Goal: Task Accomplishment & Management: Complete application form

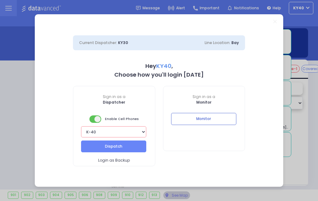
click at [117, 137] on select "Bay K-14 K-16 K-18 K-40 K-6 K-61 K-63 K-67 K-72 Medic 7 K-68 K-48 D-801 D-802 D…" at bounding box center [113, 131] width 65 height 11
select select "13"
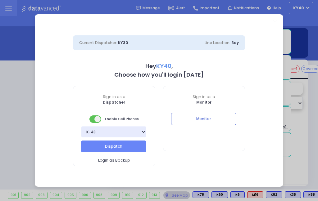
click at [115, 145] on button "Dispatch" at bounding box center [113, 147] width 65 height 12
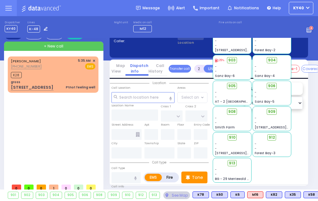
scroll to position [5, 0]
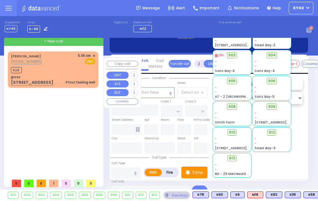
click at [91, 53] on div "5:35 AM ✕" at bounding box center [86, 55] width 17 height 5
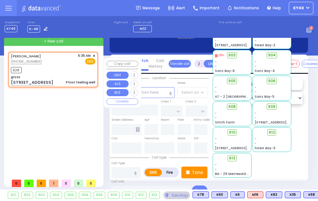
type input "1"
type input "0"
select select
type input "gross"
type input "SATMAR DR"
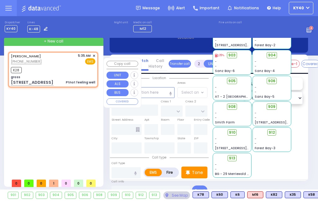
type input "LEMBERG COURT"
type input "143 Acres Road"
type input "303"
type input "Monroe"
type input "New York"
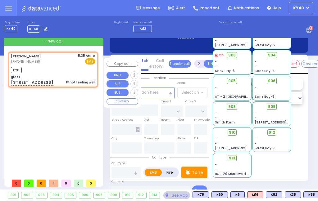
type input "10950"
type input "Pt not feeling well"
radio input "true"
type input "25"
select select
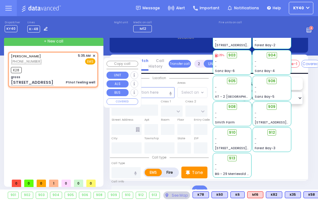
type input "05:35"
type input "05:40"
select select "Hatzalah Garages"
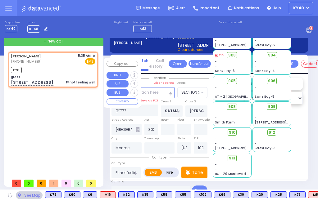
select select "SECTION 3"
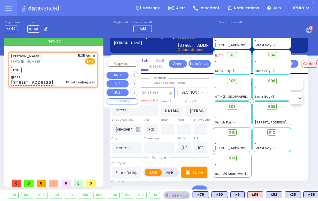
click at [93, 58] on span "✕" at bounding box center [94, 55] width 3 height 5
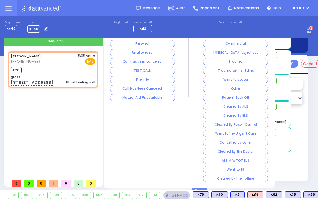
scroll to position [0, 0]
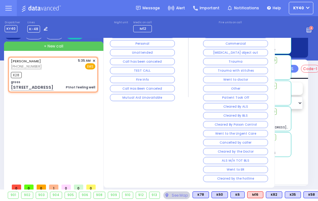
click at [248, 180] on button "Cleared by the hotline" at bounding box center [235, 178] width 65 height 7
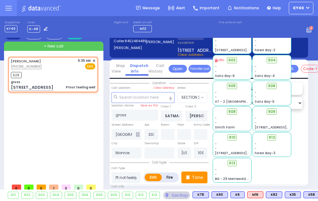
select select
radio input "true"
select select
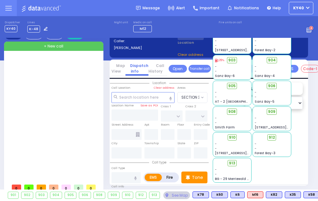
click at [217, 23] on icon at bounding box center [217, 21] width 3 height 4
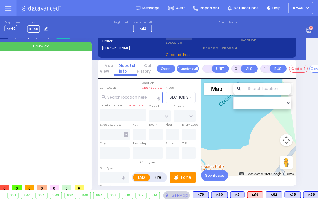
scroll to position [0, 12]
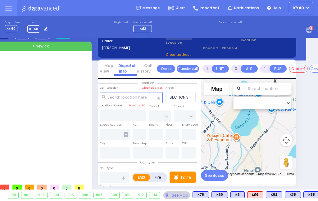
click at [43, 31] on div at bounding box center [45, 28] width 7 height 7
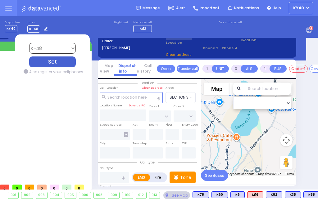
click at [55, 48] on select "Bay K-14 K-16 K-18 K-40 K-6 K-61 K-63 K-67 K-72 Medic 7 K-68 K-48 D-801 D-802 D…" at bounding box center [52, 48] width 47 height 11
select select "5"
click at [55, 62] on div "Set" at bounding box center [52, 62] width 47 height 11
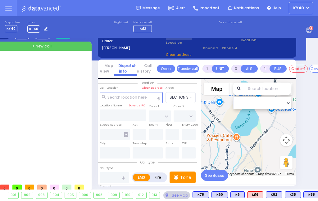
scroll to position [0, 0]
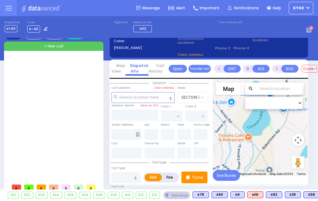
click at [80, 88] on div at bounding box center [54, 119] width 93 height 124
click at [9, 7] on icon at bounding box center [8, 8] width 7 height 7
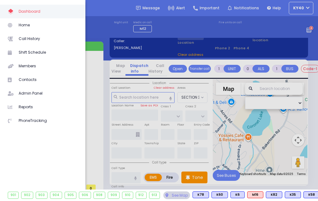
click at [34, 39] on span "Call History" at bounding box center [48, 39] width 59 height 8
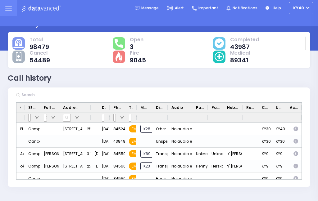
scroll to position [26, 0]
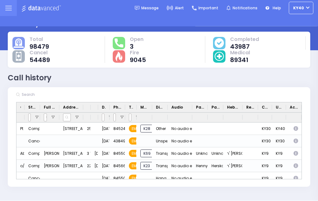
click at [11, 7] on icon at bounding box center [8, 8] width 7 height 7
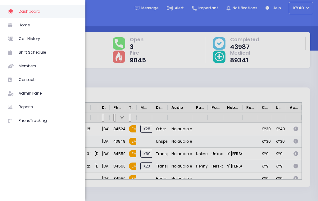
click at [34, 26] on span "Home" at bounding box center [48, 25] width 59 height 8
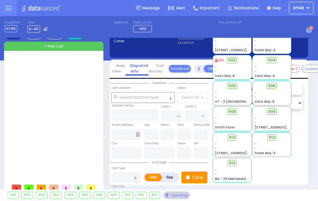
click at [218, 23] on icon at bounding box center [217, 21] width 3 height 4
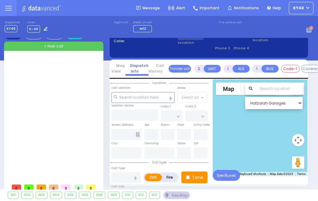
click at [155, 68] on link "Call History" at bounding box center [157, 68] width 19 height 11
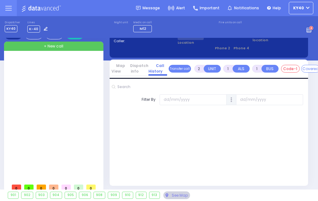
click at [136, 67] on link "Dispatch info" at bounding box center [136, 68] width 23 height 11
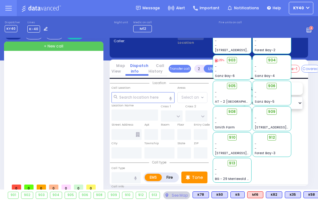
click at [213, 26] on span at bounding box center [218, 21] width 11 height 11
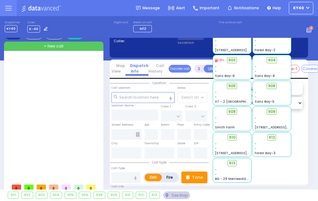
click at [209, 47] on label at bounding box center [195, 49] width 35 height 5
click at [213, 26] on span at bounding box center [218, 21] width 11 height 11
click at [216, 23] on icon at bounding box center [217, 21] width 3 height 4
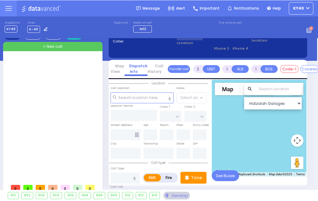
scroll to position [0, 1]
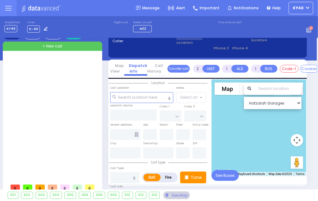
click at [34, 86] on div at bounding box center [53, 119] width 93 height 124
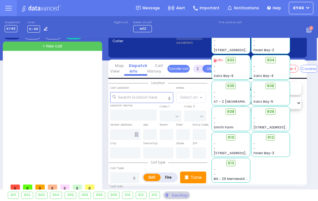
scroll to position [0, 1]
click at [68, 45] on div "+ New call" at bounding box center [52, 46] width 99 height 9
select select
radio input "true"
select select
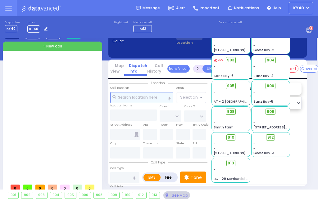
type input "08:40"
select select "Hatzalah Garages"
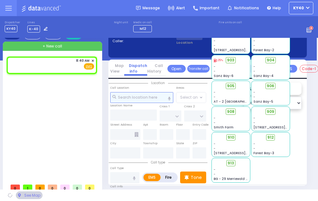
select select
radio input "true"
select select
select select "Hatzalah Garages"
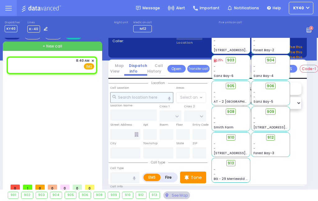
click at [138, 97] on input "text" at bounding box center [141, 97] width 63 height 11
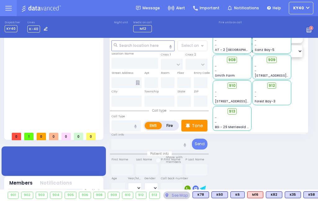
scroll to position [0, 0]
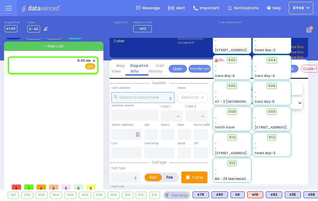
click at [133, 96] on input "text" at bounding box center [143, 97] width 63 height 11
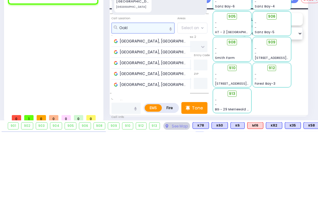
type input "Oakl"
click at [163, 108] on span "Oakland Avenue, Monroe, NY, USA" at bounding box center [151, 111] width 75 height 6
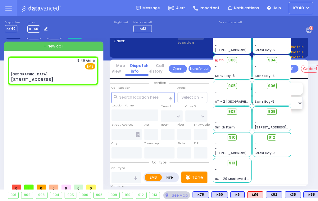
select select
radio input "true"
select select
select select "Hatzalah Garages"
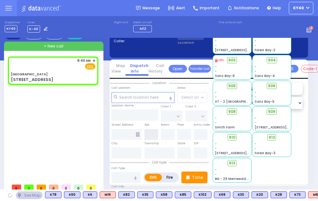
type input "Oakland Avenue"
type input "MILL ST"
type input "STATE ROUTE 17 M"
type input "250 Oakland Ave"
type input "Monroe"
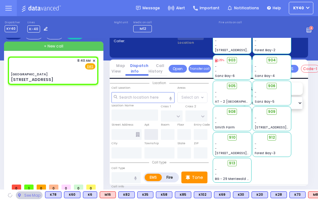
type input "New York"
type input "10950"
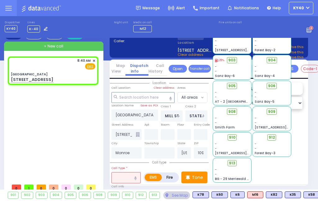
click at [219, 23] on icon at bounding box center [217, 21] width 3 height 4
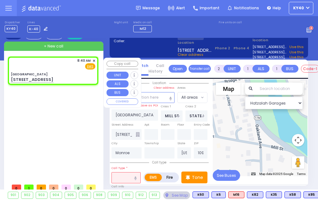
click at [93, 62] on span "✕" at bounding box center [94, 60] width 3 height 5
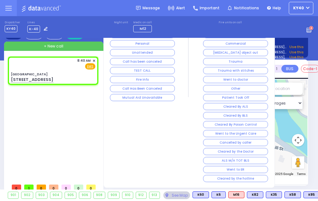
click at [66, 80] on div "250 Oakland Ave" at bounding box center [53, 80] width 84 height 6
select select
radio input "true"
select select
select select "Hatzalah Garages"
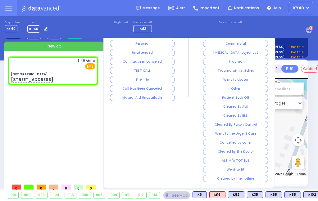
click at [173, 193] on div "See Map" at bounding box center [176, 196] width 27 height 8
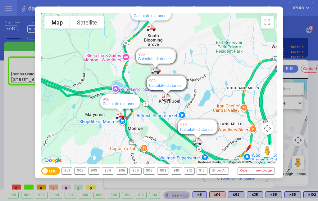
click at [269, 21] on button "Toggle fullscreen view" at bounding box center [267, 22] width 12 height 12
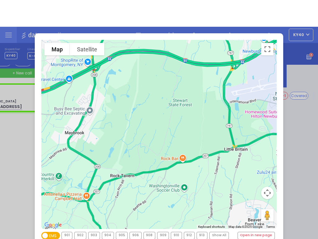
scroll to position [0, 53]
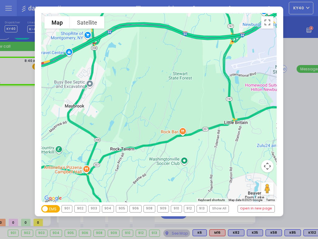
click at [303, 43] on div "To navigate the map with touch gestures double-tap and hold your finger on the …" at bounding box center [159, 119] width 318 height 239
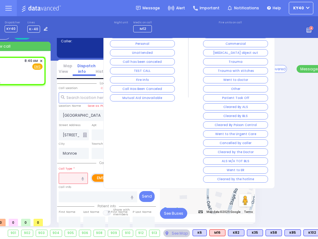
click at [265, 107] on html "Dashboard" at bounding box center [106, 119] width 318 height 239
click at [26, 71] on div "8:40 AM ✕ Fire EMS" at bounding box center [0, 70] width 88 height 26
select select
radio input "true"
select select
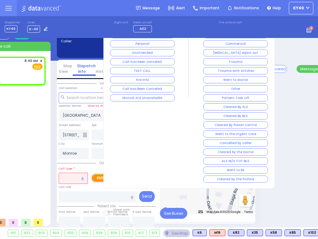
select select "Hatzalah Garages"
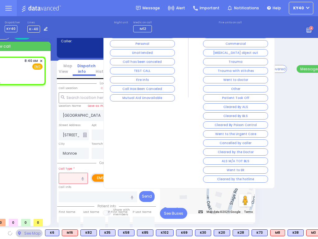
scroll to position [0, 0]
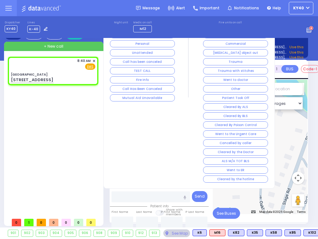
click at [68, 71] on div "8:40 AM ✕ Fire EMS" at bounding box center [53, 70] width 88 height 26
select select
radio input "true"
select select
select select "Hatzalah Garages"
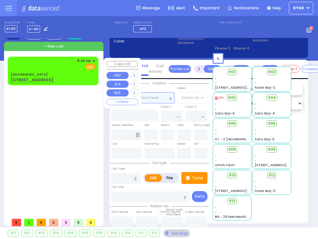
click at [154, 96] on input "text" at bounding box center [143, 97] width 63 height 11
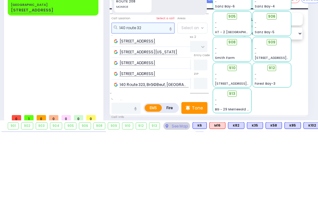
type input "140 route 32"
click at [157, 108] on span "[STREET_ADDRESS]" at bounding box center [135, 111] width 43 height 6
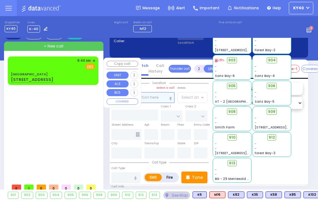
click at [151, 97] on input "text" at bounding box center [143, 97] width 63 height 11
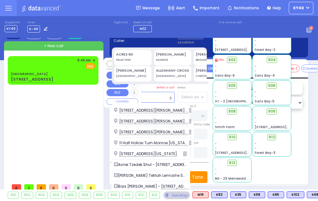
scroll to position [5, 0]
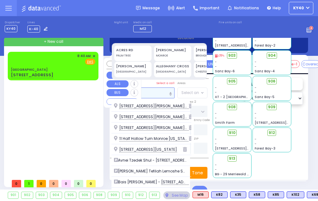
type input "1"
click at [66, 64] on div "8:40 AM ✕ Fire EMS" at bounding box center [53, 59] width 84 height 11
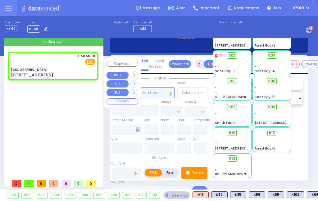
click at [156, 91] on input "text" at bounding box center [143, 93] width 63 height 11
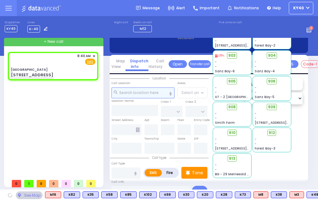
select select
radio input "true"
select select
type input "08:40"
select select "Hatzalah Garages"
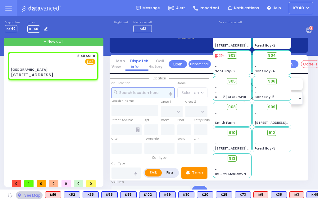
type input "Oakland Avenue"
type input "MILL ST"
type input "STATE ROUTE 17 M"
type input "250 Oakland Ave"
type input "Monroe"
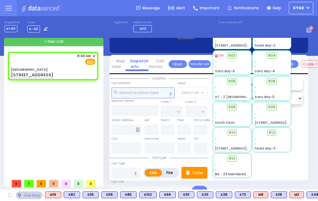
type input "New York"
type input "10950"
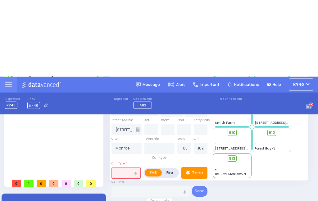
scroll to position [0, 0]
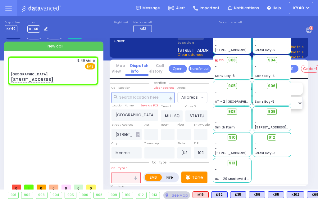
click at [133, 93] on input "text" at bounding box center [143, 97] width 63 height 11
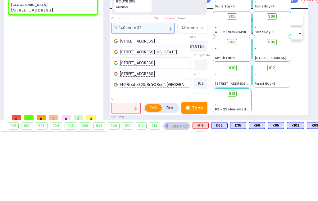
type input "140 route 32"
click at [157, 108] on span "140 Route 32, Central Valley, NY, USA" at bounding box center [135, 111] width 43 height 6
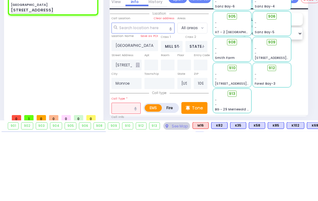
scroll to position [70, 0]
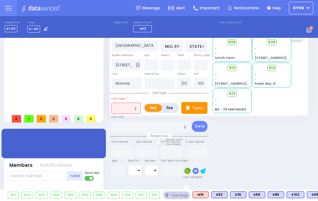
select select
radio input "true"
select select
select select "Hatzalah Garages"
type input "CORPORATE DR"
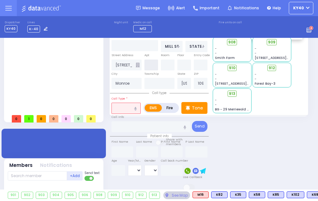
type input "EMERGENCY ACCESS RD"
type input "140 [US_STATE] 32"
type input "Woodbury"
type input "10917"
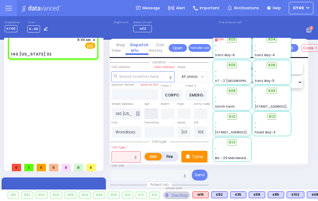
scroll to position [0, 0]
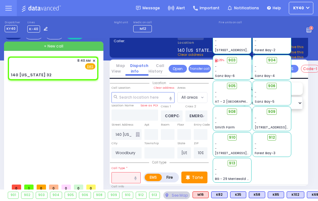
click at [175, 115] on button "button" at bounding box center [178, 116] width 11 height 11
click at [88, 136] on div "8:40 AM ✕ EMS 140 New York 32" at bounding box center [54, 119] width 93 height 124
select select
radio input "true"
select select
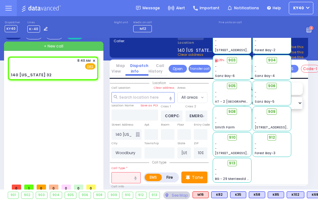
select select "Hatzalah Garages"
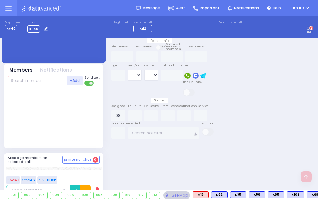
click at [49, 85] on input "text" at bounding box center [37, 80] width 59 height 9
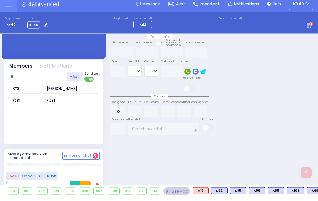
scroll to position [169, 0]
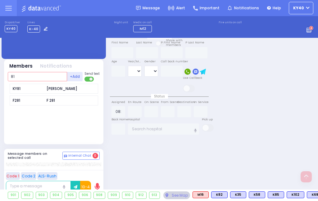
type input "81"
click at [57, 92] on div "[PERSON_NAME]" at bounding box center [62, 89] width 31 height 6
select select
radio input "true"
select select
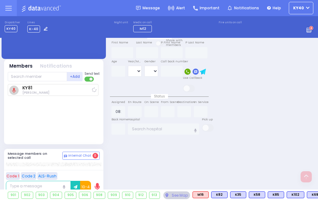
type input "08:44"
select select "Hatzalah Garages"
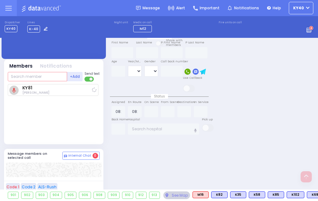
click at [52, 81] on input "text" at bounding box center [37, 76] width 59 height 9
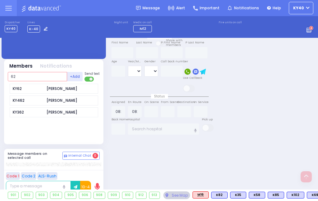
type input "62"
click at [63, 92] on div "Yoel Friedrich" at bounding box center [62, 89] width 31 height 6
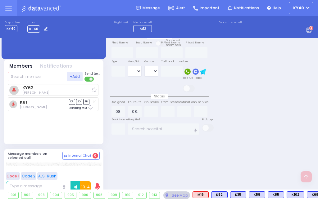
click at [50, 81] on input "text" at bounding box center [37, 76] width 59 height 9
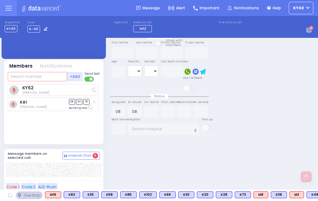
select select
radio input "true"
select select
select select "Hatzalah Garages"
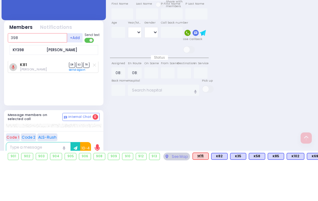
type input "398"
click at [66, 86] on div "Joshua Adler" at bounding box center [62, 89] width 31 height 6
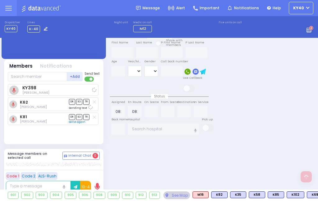
select select
radio input "true"
select select
select select "Hatzalah Garages"
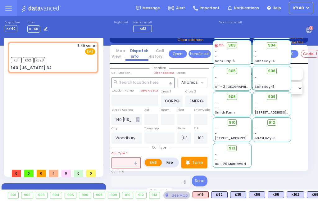
scroll to position [0, 0]
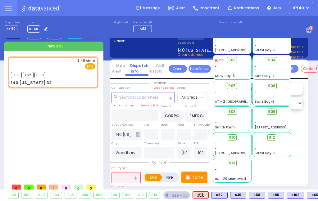
click at [126, 173] on input "text" at bounding box center [126, 177] width 29 height 11
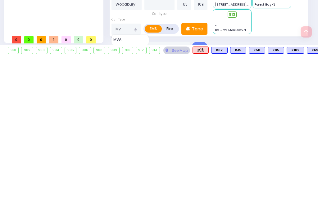
click at [121, 182] on span "MVA" at bounding box center [118, 185] width 10 height 6
type input "MVA"
type input "4"
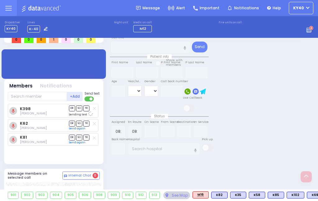
select select
radio input "true"
select select
select select "Hatzalah Garages"
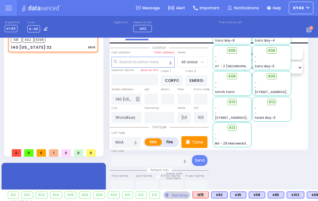
scroll to position [0, 0]
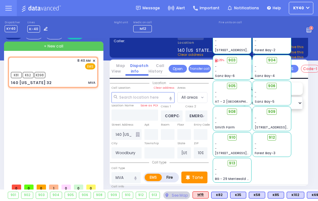
click at [235, 140] on span "910" at bounding box center [232, 138] width 7 height 6
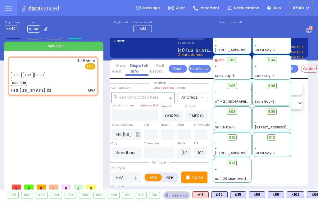
select select
radio input "true"
select select
select select "Hatzalah Garages"
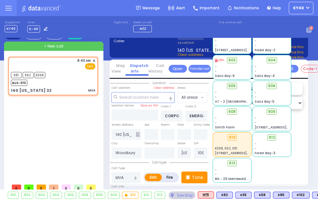
click at [218, 23] on icon at bounding box center [217, 21] width 3 height 4
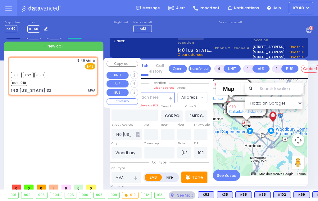
click at [65, 116] on div "8:40 AM ✕ K81 K62 MVA" at bounding box center [54, 119] width 93 height 124
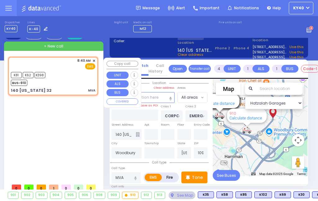
click at [308, 27] on icon at bounding box center [310, 29] width 7 height 7
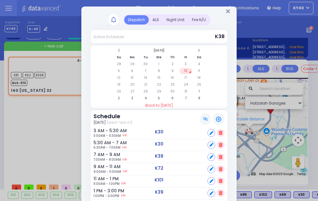
click at [225, 15] on div "Dispatch ALS Night Unit" at bounding box center [159, 19] width 137 height 11
click at [227, 10] on icon "Close" at bounding box center [228, 11] width 4 height 6
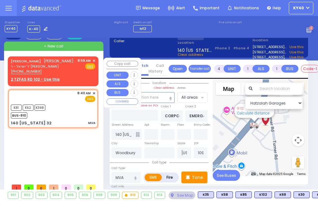
click at [56, 69] on span "ר' ישראל - ר' וואלף פארקאש" at bounding box center [42, 66] width 63 height 5
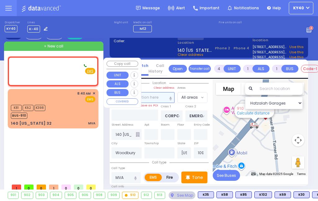
type input "2"
select select
radio input "true"
type input "SHLOME ELUZER"
type input "SPILLMAN"
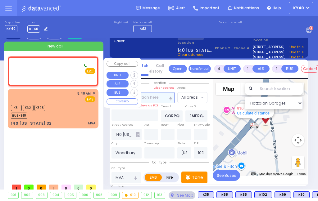
select select
type input "08:59"
select select "Hatzalah Garages"
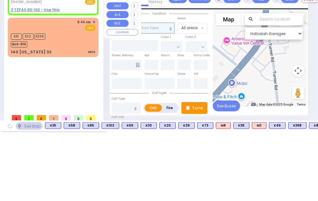
select select
radio input "true"
select select
select select "Hatzalah Garages"
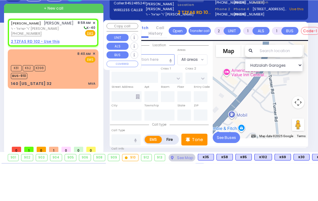
click at [60, 58] on div "SHLOME ELUZER SPILLMAN שלמה אלעזר שפילמאן" at bounding box center [42, 61] width 63 height 6
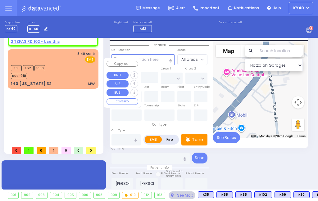
select select
radio input "true"
select select
select select "Hatzalah Garages"
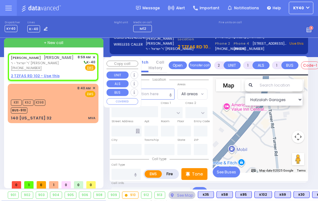
click at [61, 61] on div "SHLOME ELUZER SPILLMAN שלמה אלעזר שפילמאן" at bounding box center [42, 58] width 63 height 6
select select
radio input "true"
select select
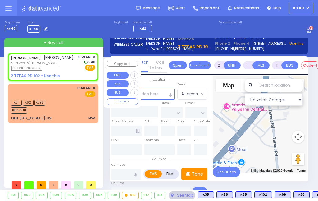
select select "Hatzalah Garages"
click at [50, 66] on span "ר' ישראל - ר' וואלף פארקאש" at bounding box center [42, 63] width 63 height 5
select select
radio input "true"
select select
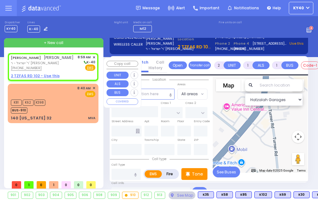
select select "Hatzalah Garages"
click at [66, 71] on div "(845) 248-5241" at bounding box center [42, 68] width 63 height 5
select select
radio input "true"
select select
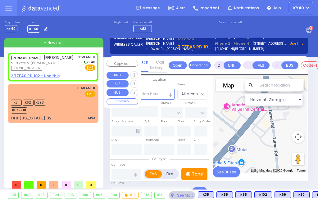
select select "Hatzalah Garages"
click at [65, 66] on span "ר' ישראל - ר' וואלף פארקאש" at bounding box center [42, 63] width 63 height 5
select select
radio input "true"
select select
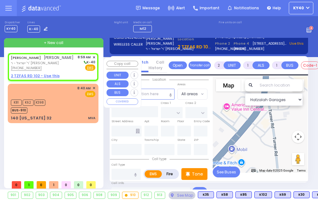
select select "Hatzalah Garages"
click at [74, 151] on div "SHLOME ELUZER SPILLMAN שלמה אלעזר שפילמאן ר' ישראל - ר' וואלף פארקאש (845) 248-…" at bounding box center [54, 115] width 93 height 124
click at [67, 66] on span "ר' ישראל - ר' וואלף פארקאש" at bounding box center [42, 63] width 63 height 5
select select
radio input "true"
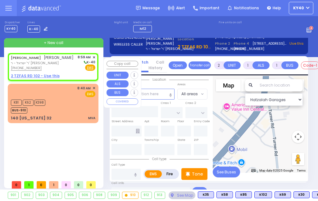
select select
select select "Hatzalah Garages"
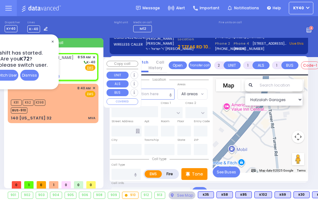
click at [32, 75] on div "Dismiss" at bounding box center [29, 75] width 19 height 11
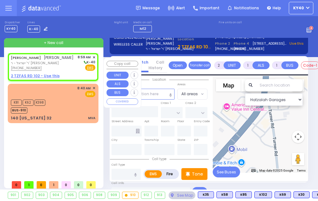
click at [56, 71] on div "(845) 248-5241" at bounding box center [42, 68] width 63 height 5
select select
radio input "true"
select select
select select "Hatzalah Garages"
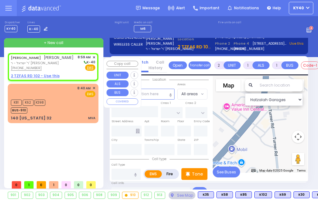
click at [56, 66] on span "ר' ישראל - ר' וואלף פארקאש" at bounding box center [42, 63] width 63 height 5
select select
radio input "true"
select select
select select "Hatzalah Garages"
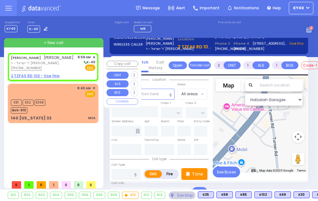
click at [69, 66] on span "ר' ישראל - ר' וואלף פארקאש" at bounding box center [42, 63] width 63 height 5
select select
radio input "true"
select select
select select "Hatzalah Garages"
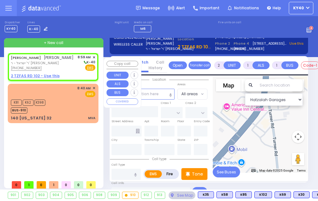
click at [54, 66] on span "ר' ישראל - ר' וואלף פארקאש" at bounding box center [42, 63] width 63 height 5
select select
radio input "true"
select select
select select "Hatzalah Garages"
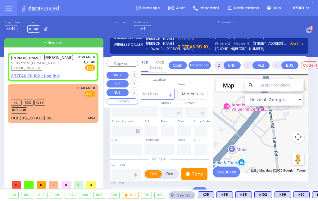
click at [62, 71] on div "(845) 248-5241" at bounding box center [42, 68] width 63 height 5
select select
radio input "true"
select select
select select "Hatzalah Garages"
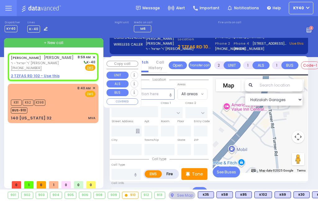
click at [74, 61] on div "SHLOME ELUZER SPILLMAN שלמה אלעזר שפילמאן" at bounding box center [42, 58] width 63 height 6
select select
radio input "true"
select select
select select "Hatzalah Garages"
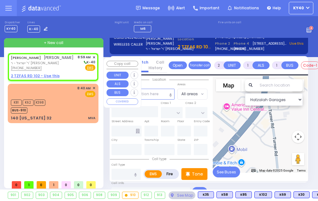
click at [65, 61] on div "SHLOME ELUZER SPILLMAN שלמה אלעזר שפילמאן" at bounding box center [42, 58] width 63 height 6
select select
radio input "true"
select select
select select "Hatzalah Garages"
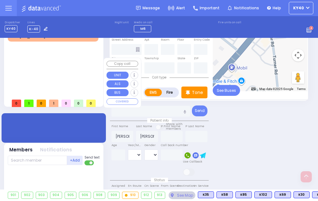
scroll to position [109, 0]
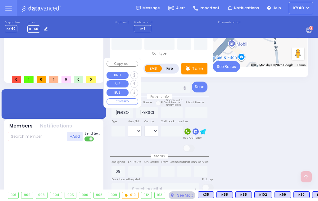
click at [53, 141] on input "text" at bounding box center [37, 136] width 59 height 9
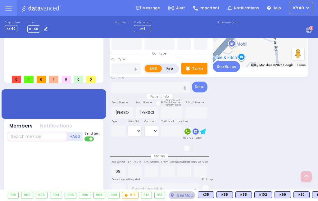
scroll to position [109, 0]
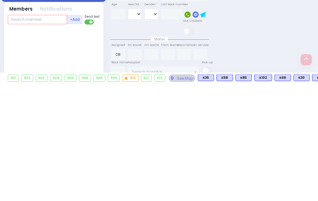
type input "4"
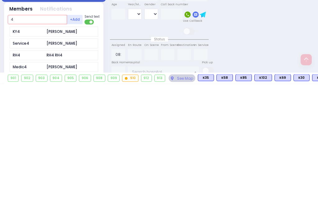
select select
radio input "true"
select select
select select "Hatzalah Garages"
type input "4"
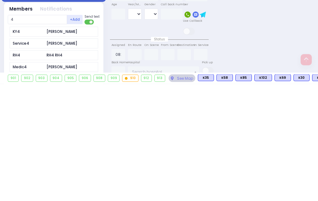
click at [64, 146] on div "Yomi Sofer" at bounding box center [62, 149] width 31 height 6
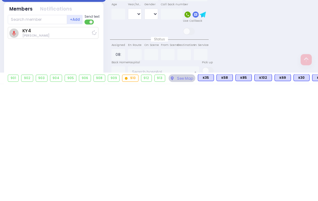
scroll to position [169, 0]
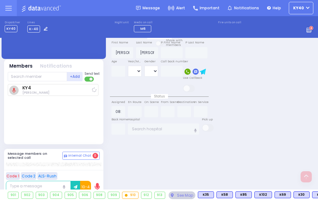
select select
radio input "true"
select select
type input "09:00"
select select "Hatzalah Garages"
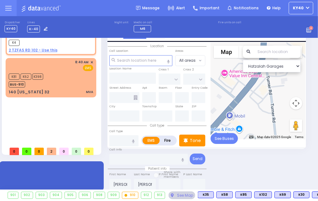
scroll to position [37, 2]
click at [145, 157] on input "text" at bounding box center [148, 159] width 79 height 11
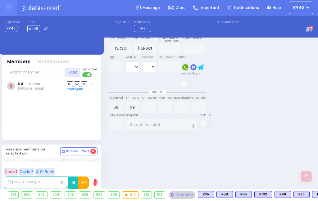
scroll to position [169, 2]
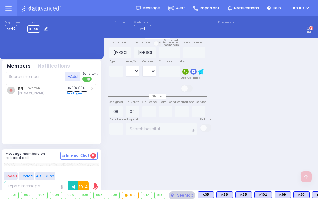
click at [45, 193] on textarea at bounding box center [36, 187] width 65 height 12
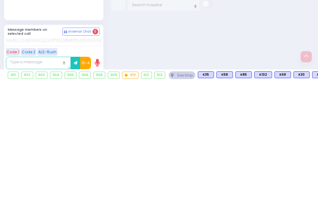
scroll to position [169, 0]
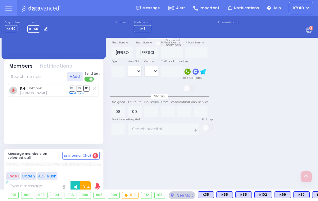
click at [82, 158] on span "Internal Chat" at bounding box center [79, 156] width 23 height 4
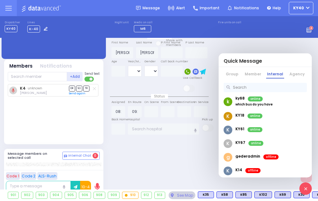
click at [256, 79] on link "Member" at bounding box center [253, 75] width 18 height 8
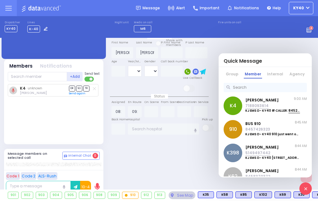
click at [254, 102] on p "Yomi Sofer" at bounding box center [272, 100] width 55 height 4
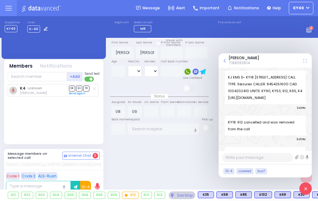
scroll to position [31441, 0]
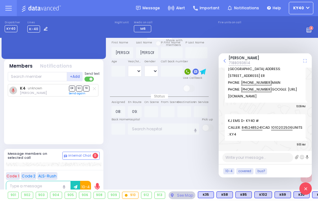
click at [264, 162] on textarea at bounding box center [257, 157] width 71 height 9
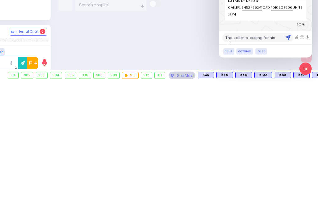
scroll to position [4, 0]
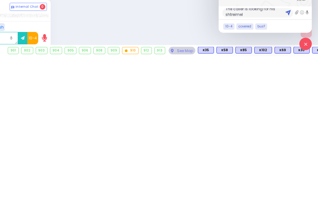
type textarea "The caller is looking for his shtreimel"
click at [287, 155] on img at bounding box center [287, 157] width 5 height 5
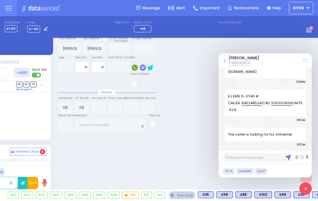
scroll to position [0, 0]
click at [220, 61] on div "Yomi Sofer 7188093614" at bounding box center [265, 60] width 93 height 14
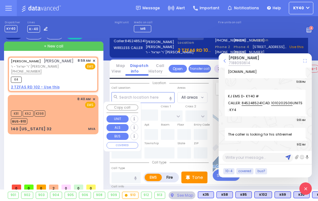
click at [93, 102] on span "✕" at bounding box center [94, 99] width 3 height 5
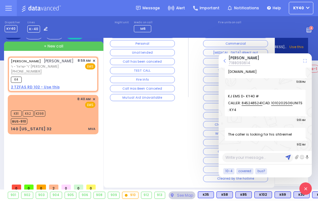
click at [306, 61] on icon at bounding box center [305, 61] width 4 height 4
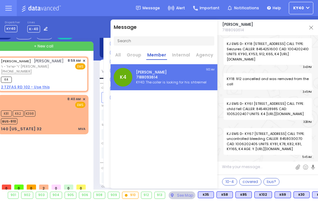
scroll to position [22476, 0]
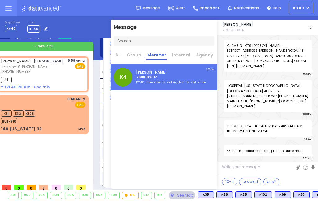
click at [310, 30] on div "Yomi Sofer 7188093614" at bounding box center [267, 28] width 101 height 16
click at [310, 26] on img at bounding box center [311, 28] width 4 height 4
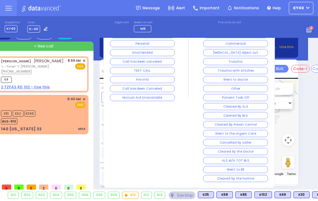
click at [251, 88] on button "Other" at bounding box center [235, 88] width 65 height 7
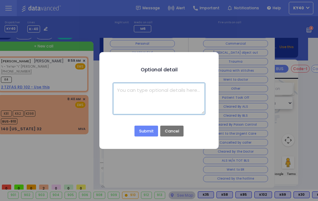
click at [138, 95] on textarea at bounding box center [158, 98] width 91 height 31
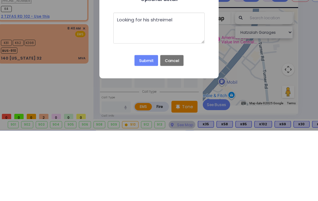
scroll to position [71, 10]
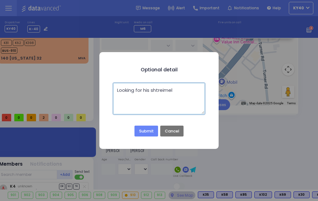
type textarea "Looking for his shtreimel"
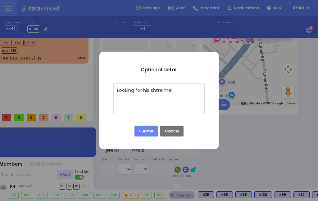
click at [147, 134] on button "Submit" at bounding box center [145, 131] width 23 height 11
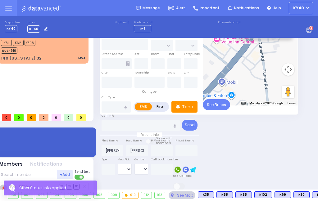
scroll to position [0, 0]
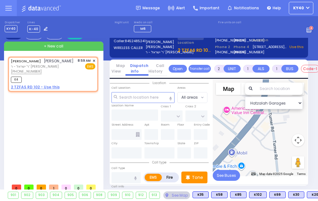
click at [11, 10] on icon at bounding box center [8, 8] width 7 height 7
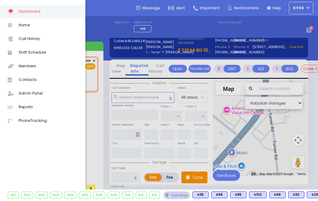
click at [41, 39] on span "Call History" at bounding box center [48, 39] width 59 height 8
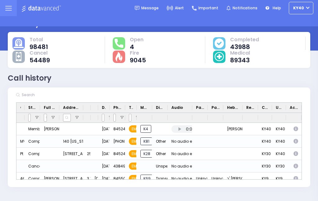
scroll to position [16, 0]
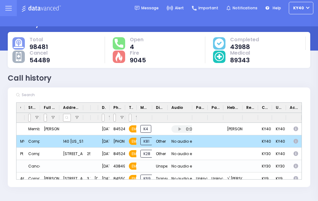
click at [34, 138] on div "Complete" at bounding box center [37, 142] width 19 height 8
click at [19, 135] on div "MVA" at bounding box center [20, 141] width 8 height 12
click at [34, 138] on div "Complete" at bounding box center [37, 142] width 19 height 8
click at [21, 135] on div "MVA" at bounding box center [20, 141] width 8 height 12
click at [19, 139] on div "MVA" at bounding box center [20, 141] width 8 height 12
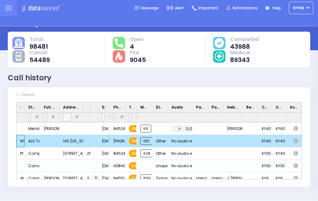
scroll to position [17, 0]
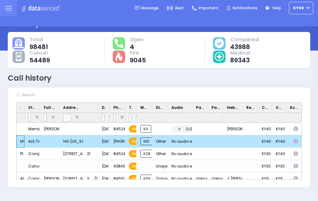
click at [198, 136] on div "Press SPACE to deselect this row." at bounding box center [200, 141] width 16 height 12
click at [199, 135] on div "Press SPACE to deselect this row." at bounding box center [200, 141] width 16 height 12
click at [38, 138] on div "ALS Transport" at bounding box center [41, 142] width 26 height 8
click at [16, 135] on div "MVA" at bounding box center [20, 141] width 8 height 12
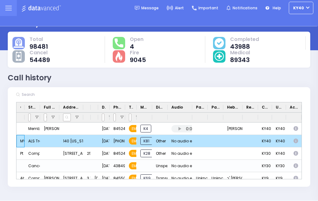
scroll to position [13, 0]
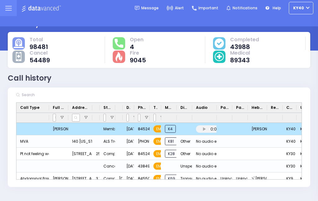
click at [35, 127] on div "Press SPACE to deselect this row." at bounding box center [32, 129] width 33 height 12
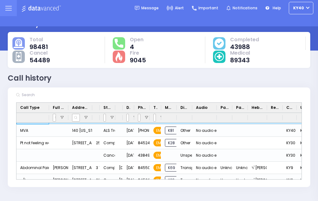
scroll to position [12, 0]
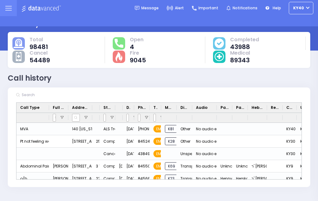
click at [87, 125] on div "140 [US_STATE] [STREET_ADDRESS][US_STATE]" at bounding box center [80, 129] width 24 height 12
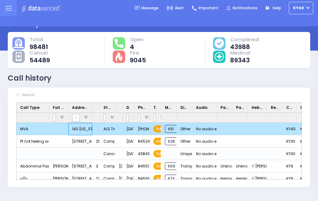
click at [60, 123] on div "Press SPACE to deselect this row." at bounding box center [58, 129] width 19 height 12
click at [61, 126] on div "Press SPACE to deselect this row." at bounding box center [58, 129] width 19 height 12
click at [61, 125] on div "Press SPACE to deselect this row." at bounding box center [58, 129] width 19 height 12
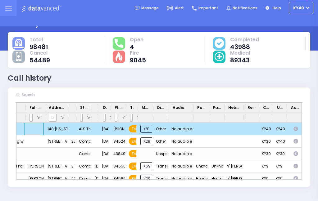
scroll to position [0, 25]
click at [294, 127] on icon "Press SPACE to deselect this row." at bounding box center [297, 129] width 6 height 5
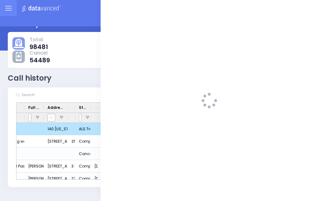
select select
select select "Other"
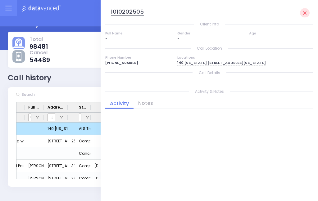
scroll to position [15, 0]
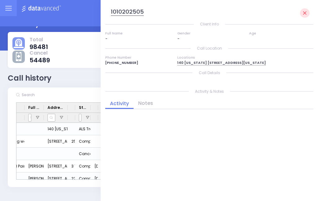
click at [304, 13] on icon at bounding box center [304, 12] width 3 height 3
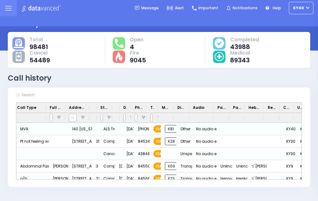
scroll to position [0, 0]
click at [35, 123] on div "MVA" at bounding box center [32, 129] width 33 height 12
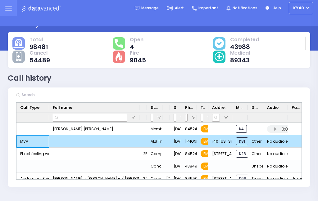
click at [58, 138] on div "Press SPACE to deselect this row." at bounding box center [94, 141] width 90 height 12
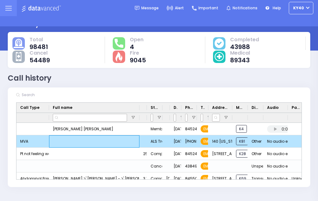
click at [61, 137] on div "Press SPACE to deselect this row." at bounding box center [94, 141] width 90 height 12
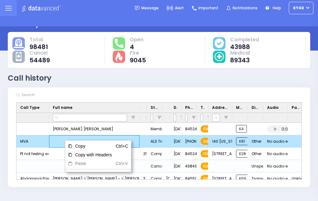
click at [39, 136] on div "MVA" at bounding box center [32, 141] width 33 height 12
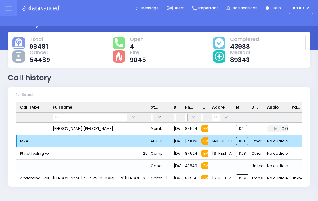
scroll to position [11, 0]
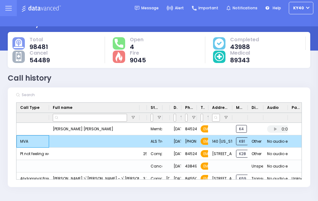
click at [9, 7] on icon at bounding box center [8, 8] width 7 height 7
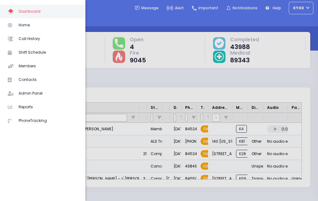
click at [36, 25] on span "Home" at bounding box center [48, 25] width 59 height 8
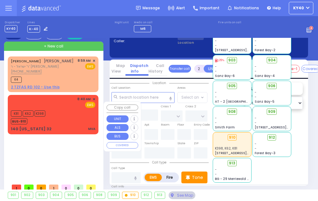
click at [78, 121] on div "K81 K62 K398 BUS-910" at bounding box center [53, 117] width 84 height 16
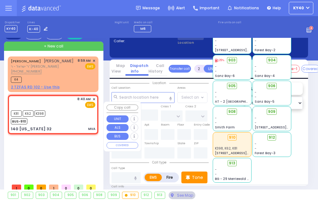
type input "4"
select select
type input "MVA"
radio input "true"
select select
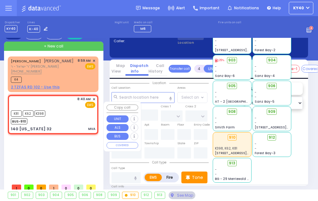
type input "08:40"
type input "08:44"
select select "Hatzalah Garages"
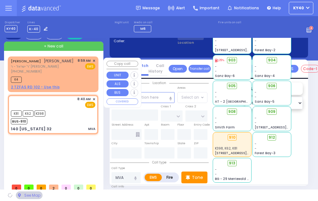
select select
radio input "true"
select select
select select "Hatzalah Garages"
type input "CORPORATE DR"
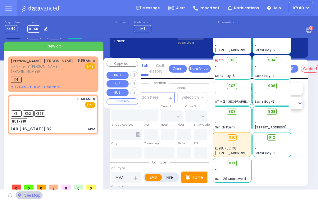
type input "EMERGENCY ACCESS RD"
type input "140 New York 32"
type input "Woodbury"
type input "New York"
type input "10917"
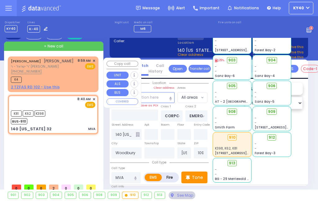
click at [93, 60] on span "✕" at bounding box center [94, 60] width 3 height 5
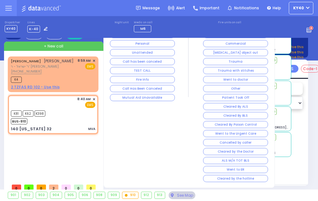
click at [247, 90] on button "Other" at bounding box center [235, 88] width 65 height 7
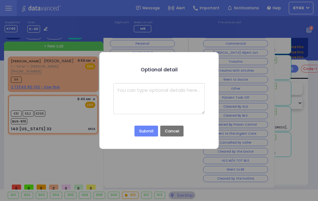
click at [166, 91] on textarea at bounding box center [158, 98] width 91 height 31
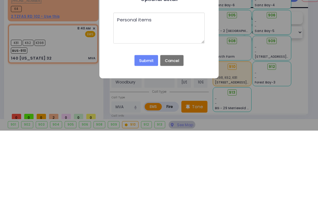
scroll to position [71, 0]
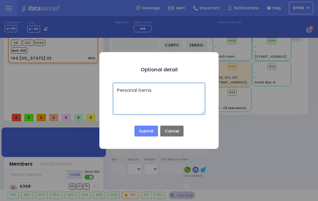
type textarea "Personal items"
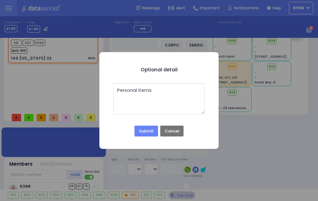
click at [145, 131] on button "Submit" at bounding box center [145, 131] width 23 height 11
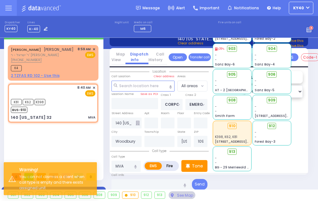
scroll to position [0, 0]
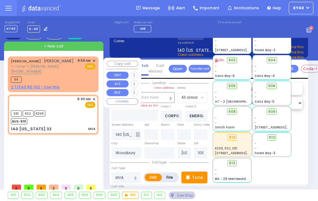
click at [70, 74] on div "(845) 248-5241" at bounding box center [42, 71] width 63 height 5
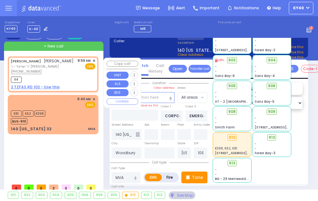
type input "2"
select select
radio input "true"
type input "SHLOME ELUZER"
type input "SPILLMAN"
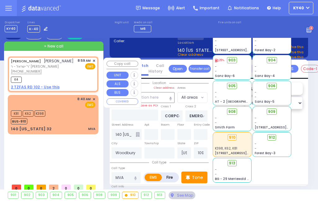
select select
type input "08:59"
type input "09:00"
click at [63, 74] on div "(845) 248-5241" at bounding box center [42, 71] width 63 height 5
select select "Hatzalah Garages"
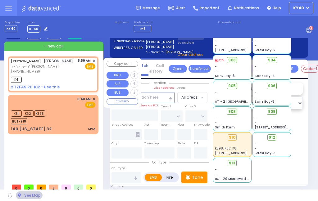
select select
radio input "true"
select select
select select "Hatzalah Garages"
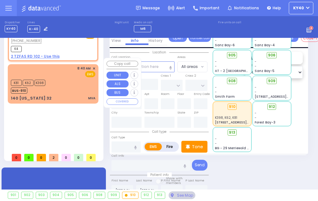
scroll to position [35, 0]
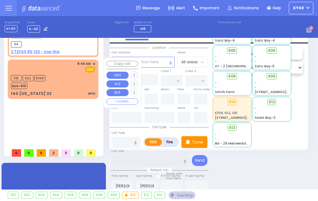
click at [156, 163] on input "text" at bounding box center [151, 161] width 79 height 11
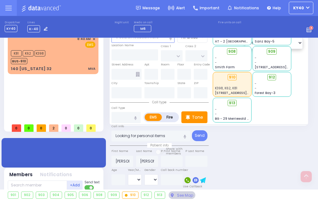
scroll to position [0, 0]
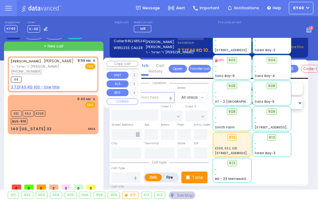
type input "Looking for personal items"
click at [93, 60] on span "✕" at bounding box center [94, 60] width 3 height 5
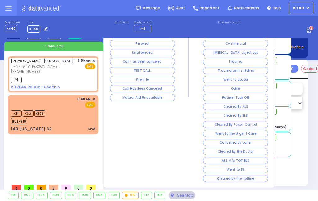
select select
radio input "true"
select select
select select "Hatzalah Garages"
click at [239, 89] on button "Other" at bounding box center [235, 88] width 65 height 7
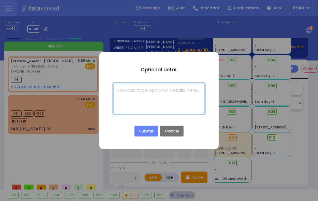
click at [173, 98] on textarea at bounding box center [158, 98] width 91 height 31
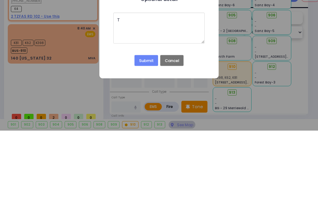
scroll to position [71, 0]
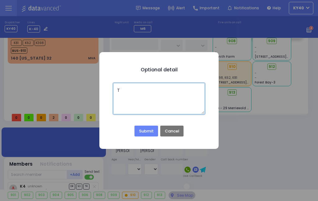
type textarea "T"
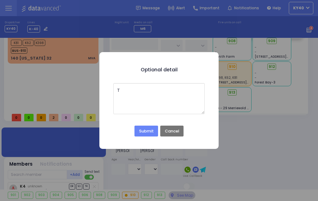
click at [146, 130] on button "Submit" at bounding box center [145, 131] width 23 height 11
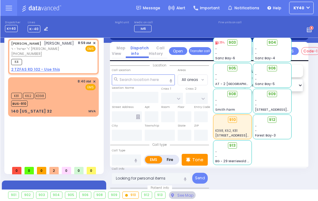
scroll to position [20, 0]
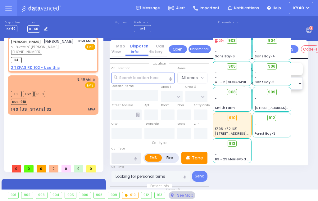
click at [128, 155] on input "text" at bounding box center [126, 158] width 29 height 11
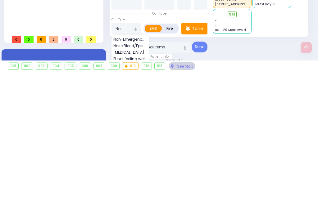
click at [130, 166] on span "Non-Emergency Transport" at bounding box center [130, 169] width 34 height 6
type input "Non-Emergency Transport"
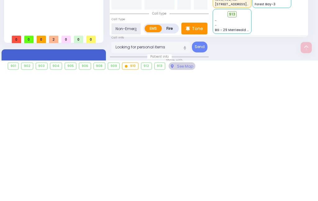
select select
radio input "true"
select select
select select "Hatzalah Garages"
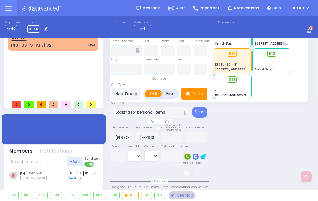
select select
radio input "true"
select select
select select "Hatzalah Garages"
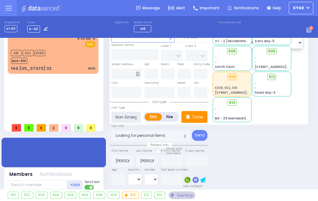
click at [127, 115] on input "Non-Emergency Transport" at bounding box center [126, 117] width 29 height 11
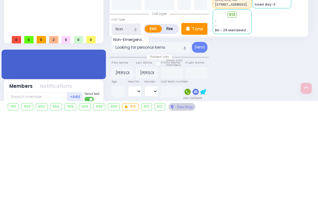
type input "No"
click at [122, 112] on input "text" at bounding box center [126, 117] width 29 height 11
select select
radio input "true"
select select
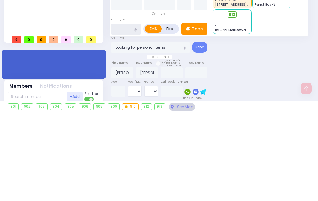
select select "Hatzalah Garages"
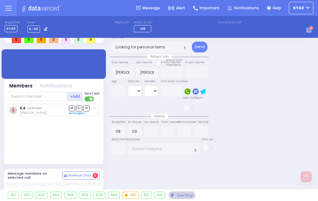
select select
radio input "true"
select select
select select "Hatzalah Garages"
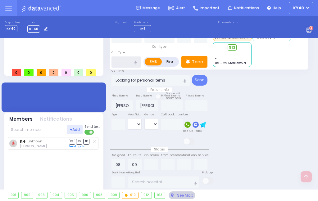
click at [122, 63] on input "text" at bounding box center [126, 62] width 29 height 11
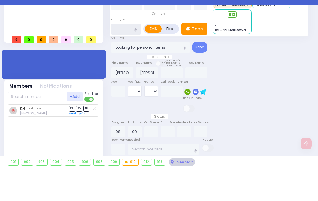
type input "L"
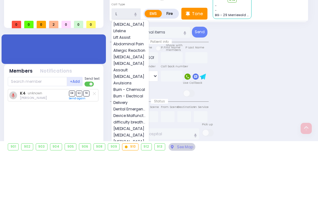
select select
radio input "true"
select select
select select "Hatzalah Garages"
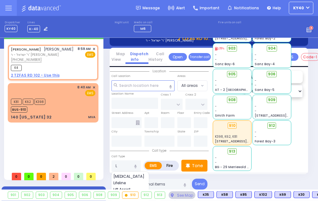
scroll to position [0, 0]
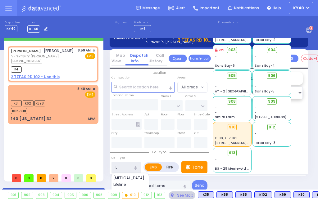
click at [127, 168] on input "L" at bounding box center [126, 167] width 29 height 11
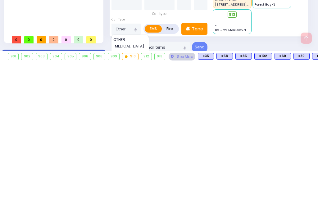
click at [122, 176] on span "OTHER" at bounding box center [120, 179] width 14 height 6
type input "OTHER"
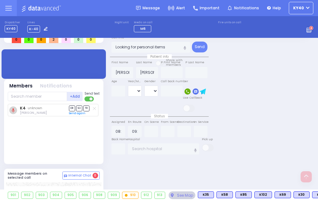
scroll to position [106, 0]
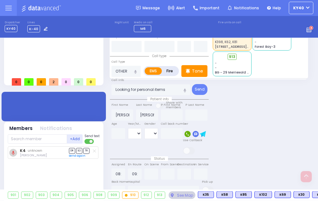
select select
radio input "true"
select select
select select "Hatzalah Garages"
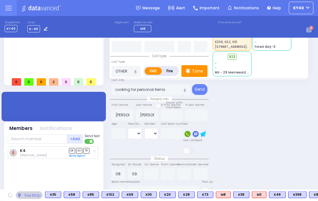
scroll to position [0, 0]
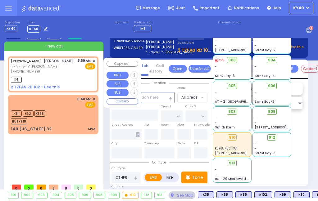
click at [91, 59] on div "8:59 AM ✕" at bounding box center [87, 60] width 18 height 5
select select
radio input "true"
select select
select select "Hatzalah Garages"
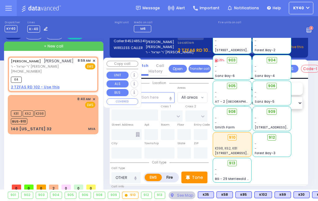
select select
radio input "true"
select select
select select "Hatzalah Garages"
click at [93, 62] on span "✕" at bounding box center [94, 60] width 3 height 5
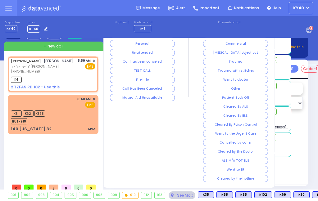
click at [243, 90] on button "Other" at bounding box center [235, 88] width 65 height 7
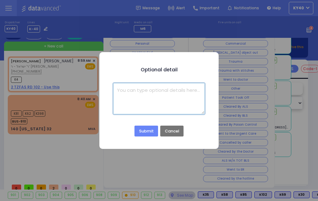
click at [160, 93] on textarea at bounding box center [158, 98] width 91 height 31
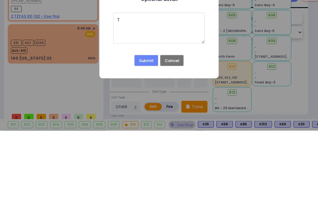
scroll to position [71, 0]
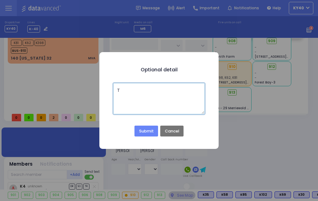
type textarea "T"
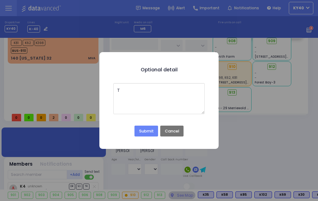
click at [146, 132] on button "Submit" at bounding box center [145, 131] width 23 height 11
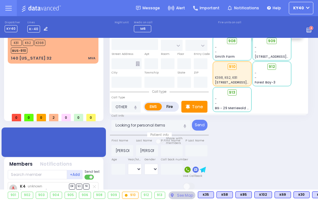
scroll to position [28, 0]
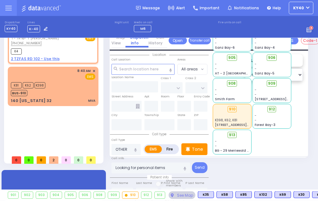
select select
radio input "true"
select select
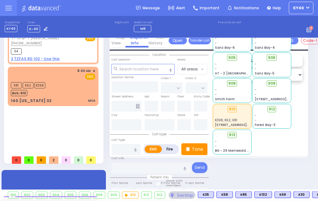
scroll to position [0, 0]
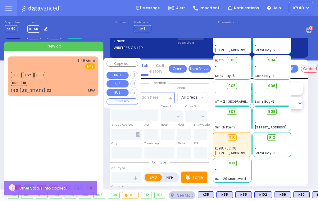
click at [63, 83] on div "K81 K62 K398 BUS-910" at bounding box center [53, 79] width 84 height 16
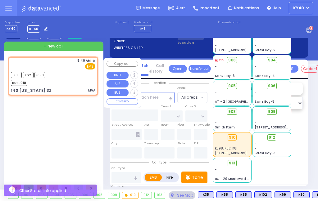
type input "4"
select select
type input "MVA"
radio input "true"
select select
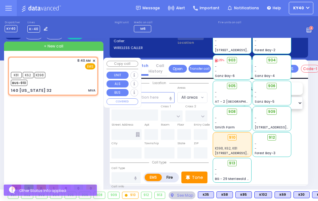
type input "08:40"
type input "08:44"
select select "Hatzalah Garages"
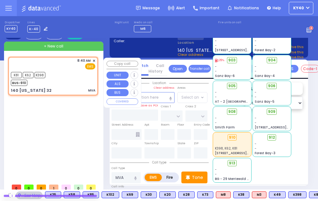
type input "CORPORATE DR"
type input "EMERGENCY ACCESS RD"
type input "140 [US_STATE] 32"
type input "Woodbury"
type input "[US_STATE]"
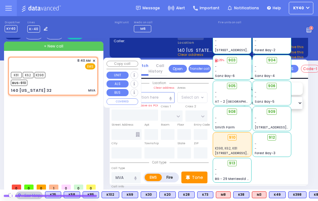
type input "10917"
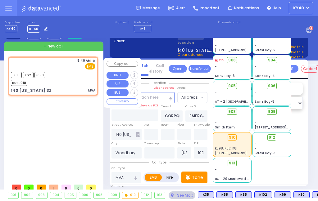
click at [217, 23] on icon at bounding box center [217, 21] width 3 height 4
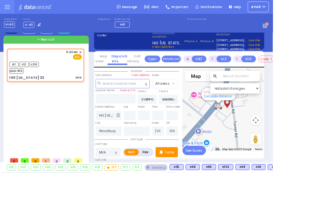
type input "6"
select select
radio input "true"
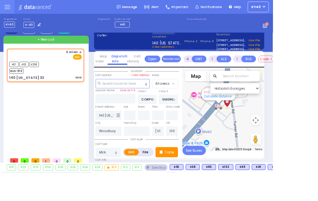
type input "Unknown"
select select "Year"
select select "Hatzalah Garages"
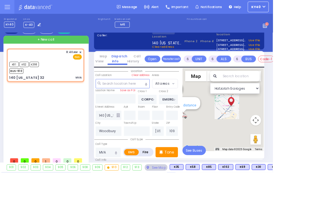
click at [62, 129] on div "8:40 AM ✕ K81 K62 MVA" at bounding box center [54, 119] width 93 height 124
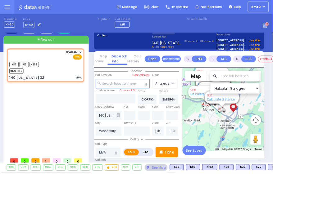
select select
radio input "true"
select select "Year"
select select "Hatzalah Garages"
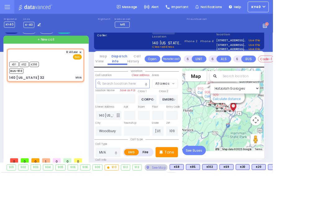
click at [7, 10] on icon at bounding box center [8, 10] width 6 height 0
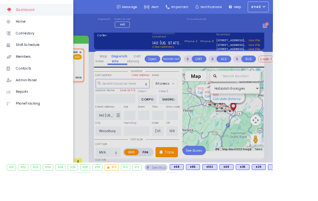
click at [34, 39] on span "Call History" at bounding box center [48, 39] width 59 height 8
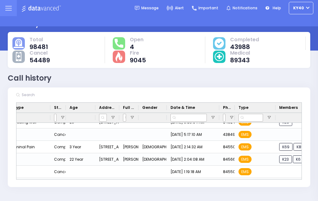
scroll to position [32, 0]
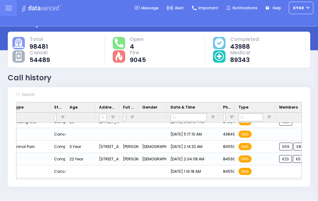
click at [138, 103] on div at bounding box center [138, 108] width 2 height 10
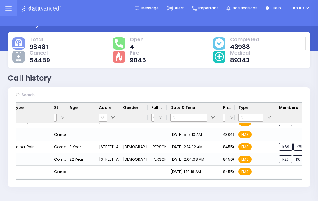
click at [169, 103] on div "Date & Time" at bounding box center [193, 108] width 52 height 10
click at [162, 105] on span "Full name" at bounding box center [157, 108] width 12 height 6
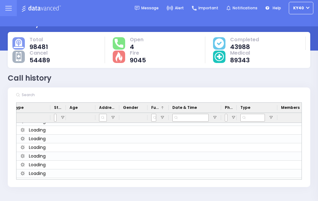
click at [7, 10] on icon at bounding box center [8, 10] width 6 height 0
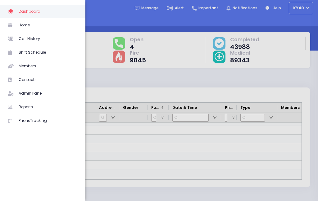
click at [37, 25] on span "Home" at bounding box center [48, 25] width 59 height 8
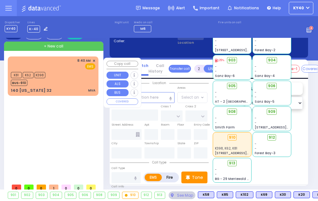
click at [71, 89] on div "140 [US_STATE] 32 MVA" at bounding box center [53, 91] width 84 height 6
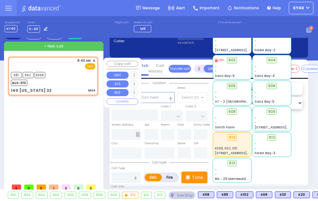
type input "6"
select select
type input "MVA"
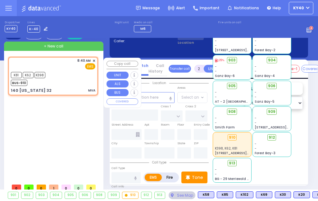
radio input "true"
type input "Unknown"
select select "Year"
type input "08:40"
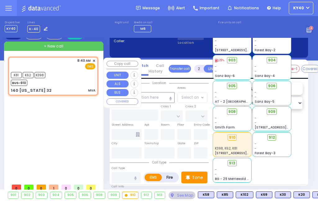
type input "08:44"
select select "Hatzalah Garages"
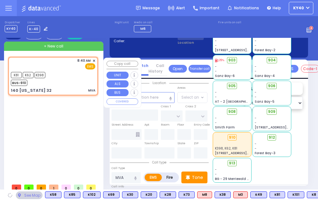
type input "CORPORATE DR"
type input "EMERGENCY ACCESS RD"
type input "140 [US_STATE] 32"
type input "Woodbury"
type input "[US_STATE]"
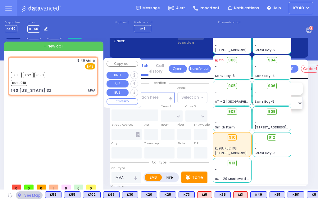
type input "10917"
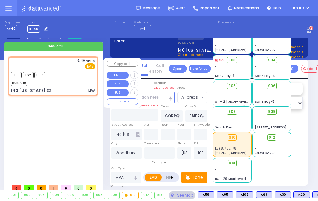
click at [217, 23] on icon at bounding box center [217, 21] width 3 height 4
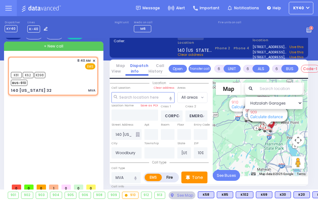
click at [176, 199] on div "See Map" at bounding box center [182, 196] width 27 height 8
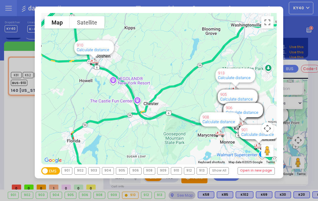
click at [267, 22] on button "Toggle fullscreen view" at bounding box center [267, 22] width 12 height 12
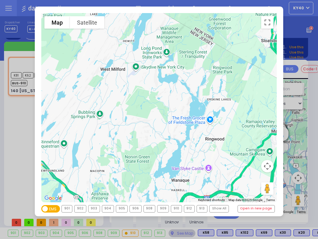
click at [313, 51] on div "To navigate the map with touch gestures double-tap and hold your finger on the …" at bounding box center [159, 119] width 318 height 239
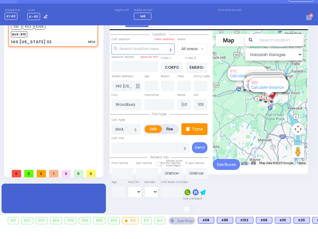
scroll to position [47, 0]
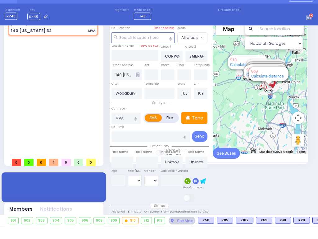
select select
radio input "true"
type input "[PERSON_NAME]"
type input "40"
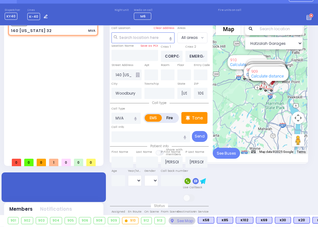
select select "Year"
select select "[DEMOGRAPHIC_DATA]"
type input "08:55"
type input "09:15"
type input "09:35"
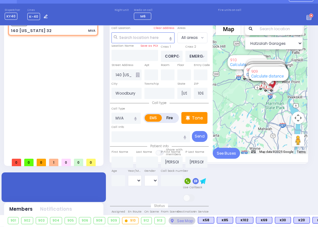
type input "09:45"
select select "Hatzalah Garages"
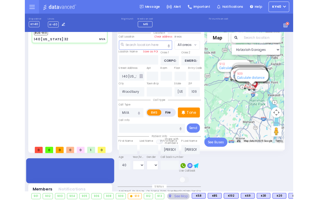
scroll to position [0, 0]
